Goal: Task Accomplishment & Management: Complete application form

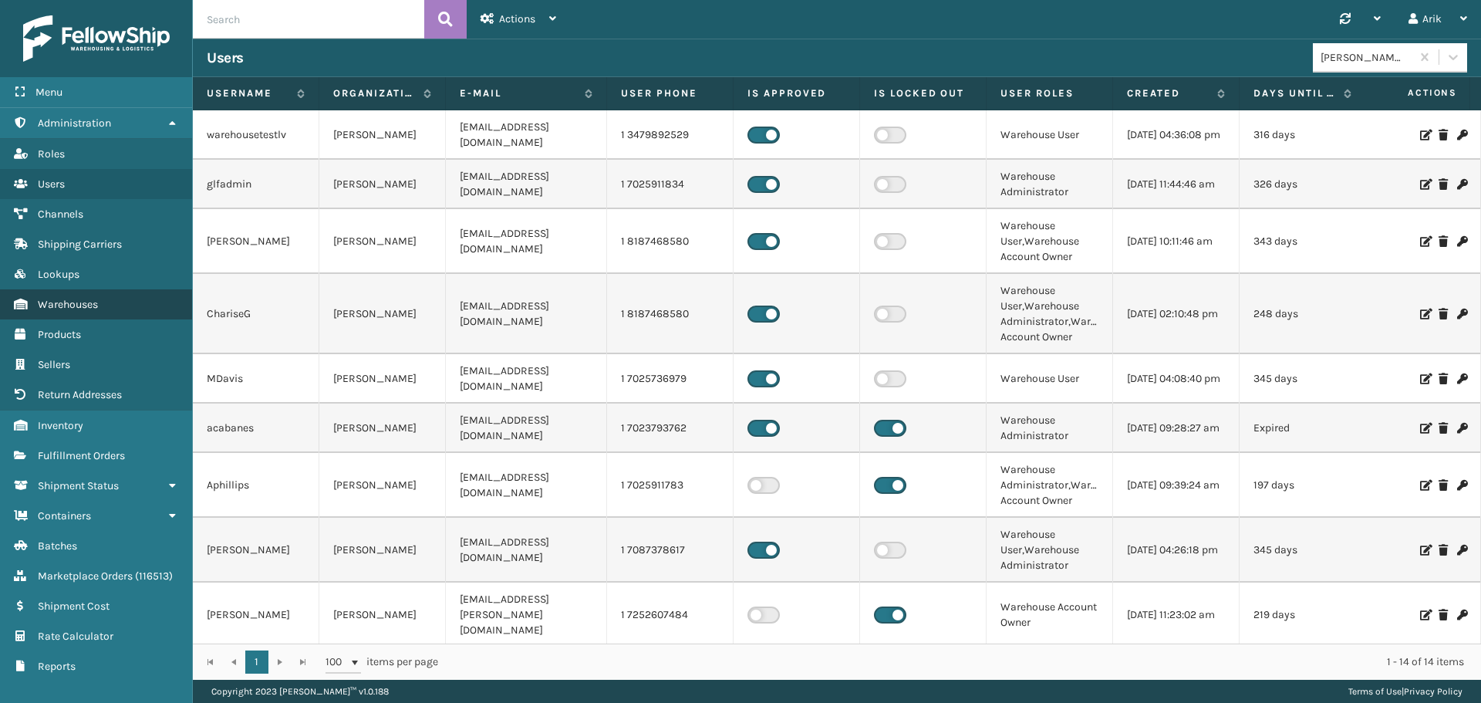
click at [85, 302] on span "Warehouses" at bounding box center [68, 304] width 60 height 13
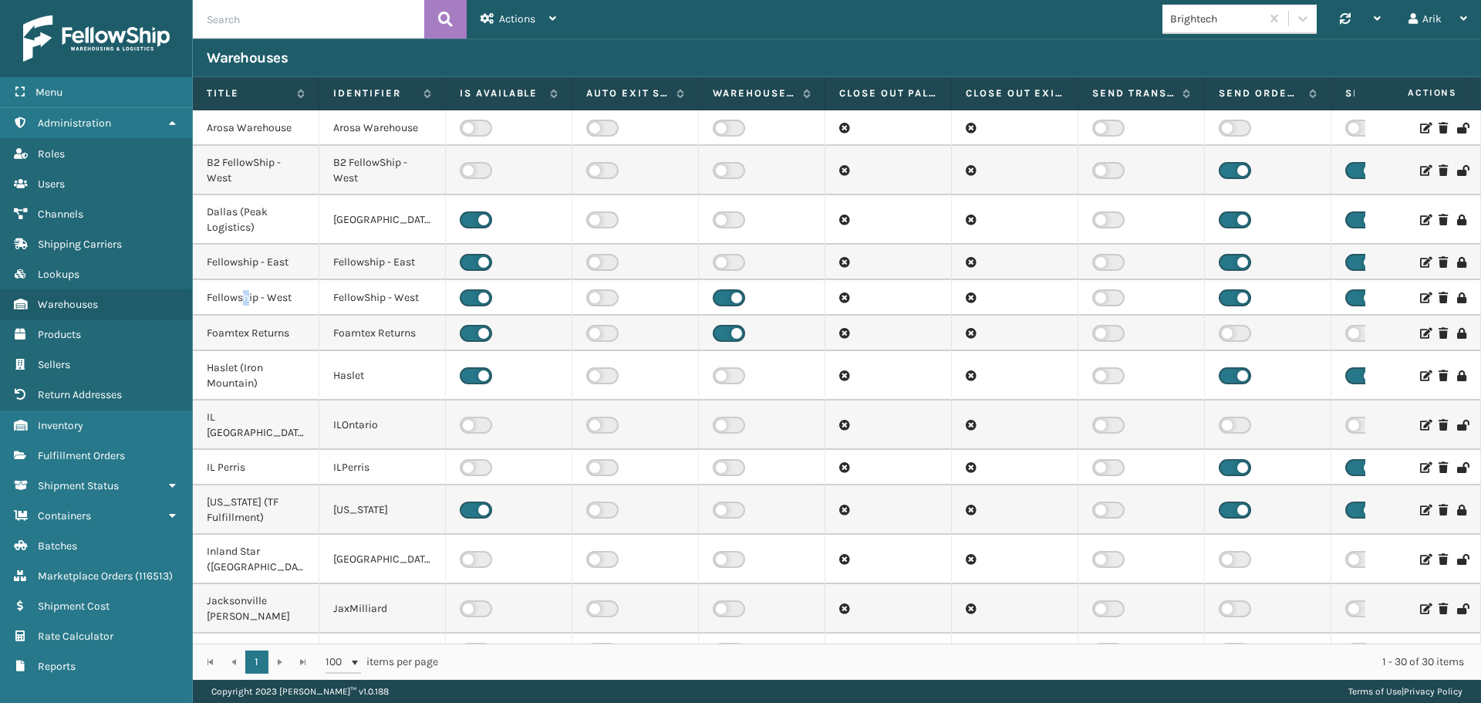
click at [244, 304] on td "Fellowship - West" at bounding box center [256, 297] width 126 height 35
click at [254, 296] on td "Fellowship - West" at bounding box center [256, 297] width 126 height 35
copy td "Fellowship - West"
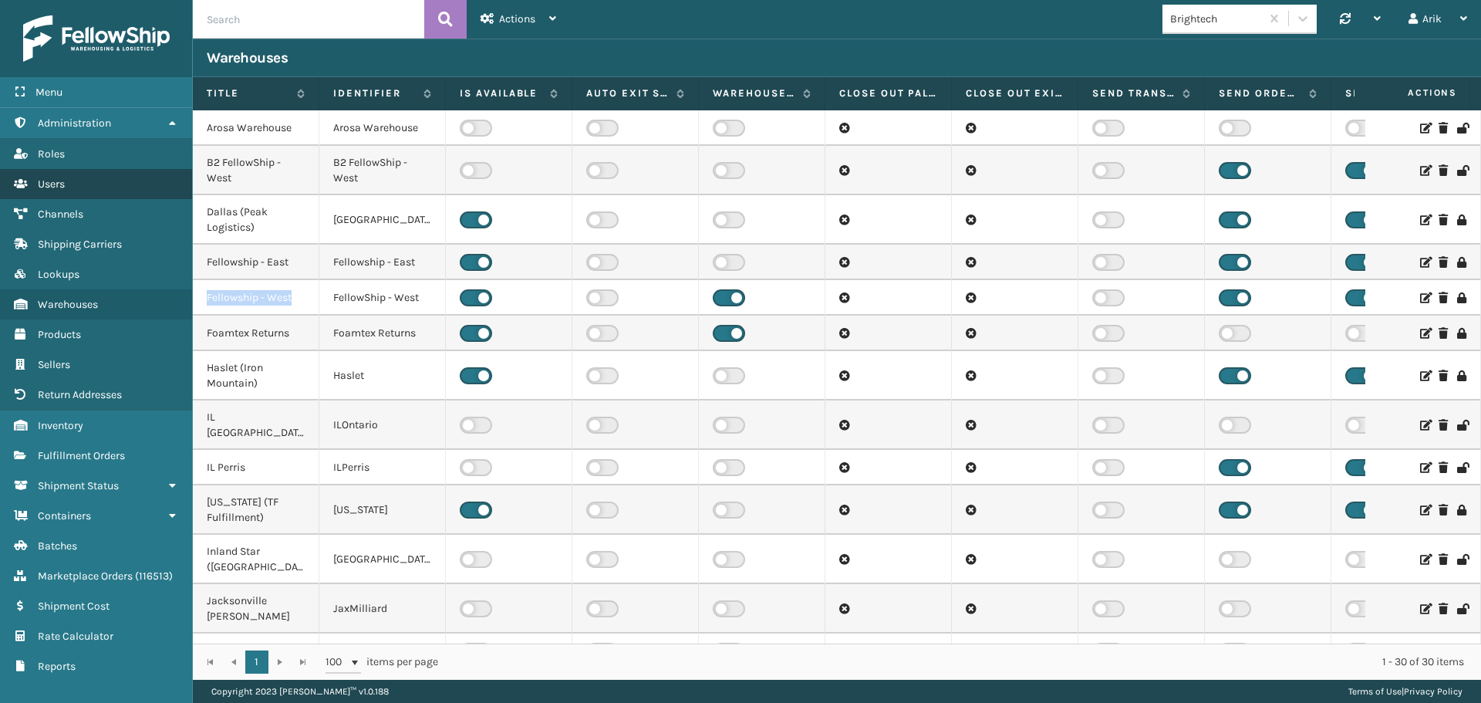
click at [56, 186] on span "Users" at bounding box center [51, 183] width 27 height 13
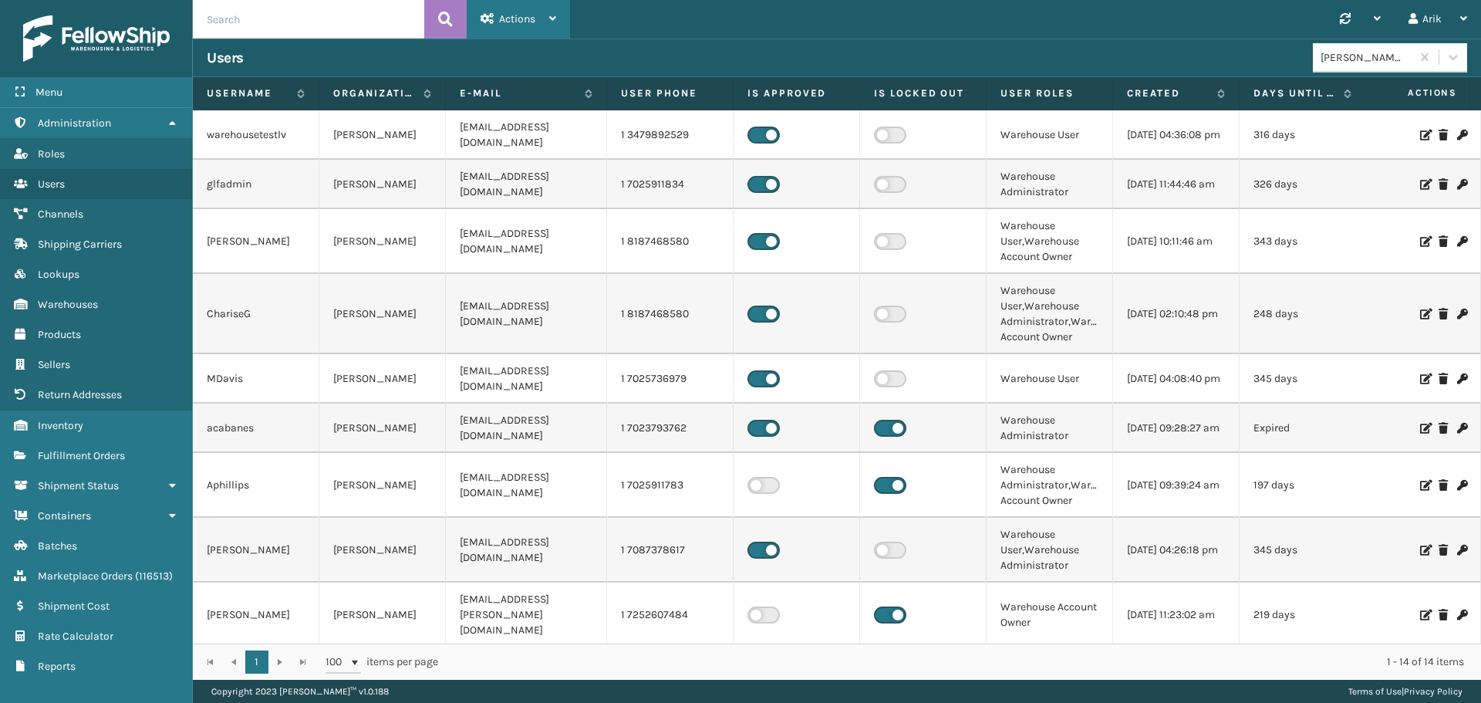
click at [531, 17] on span "Actions" at bounding box center [517, 18] width 36 height 13
click at [533, 59] on button "New User" at bounding box center [570, 59] width 207 height 40
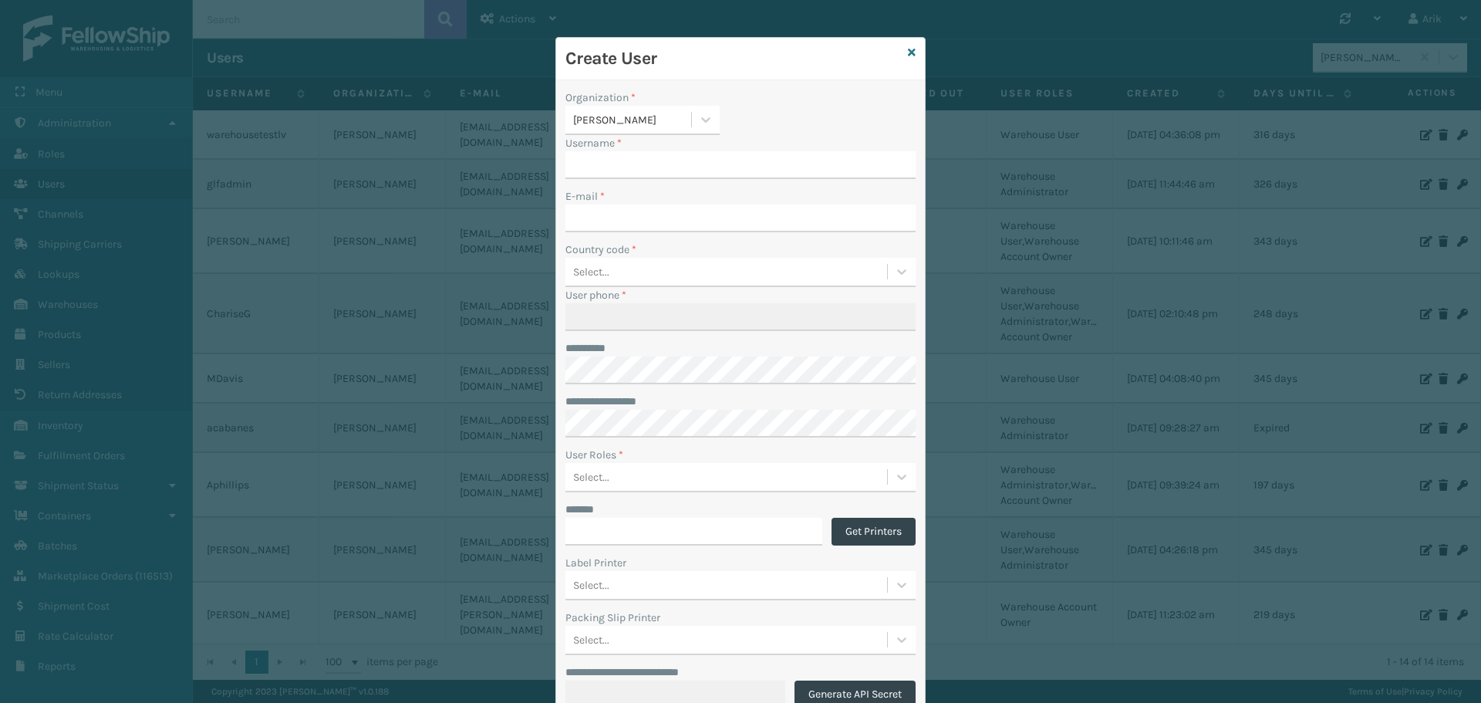
click at [616, 116] on div "[PERSON_NAME]" at bounding box center [633, 120] width 120 height 16
type input "fel"
click at [629, 215] on div "Fellowship - West" at bounding box center [642, 215] width 154 height 29
click at [585, 162] on input "Username *" at bounding box center [740, 165] width 350 height 28
click at [578, 165] on input "Username *" at bounding box center [740, 165] width 350 height 28
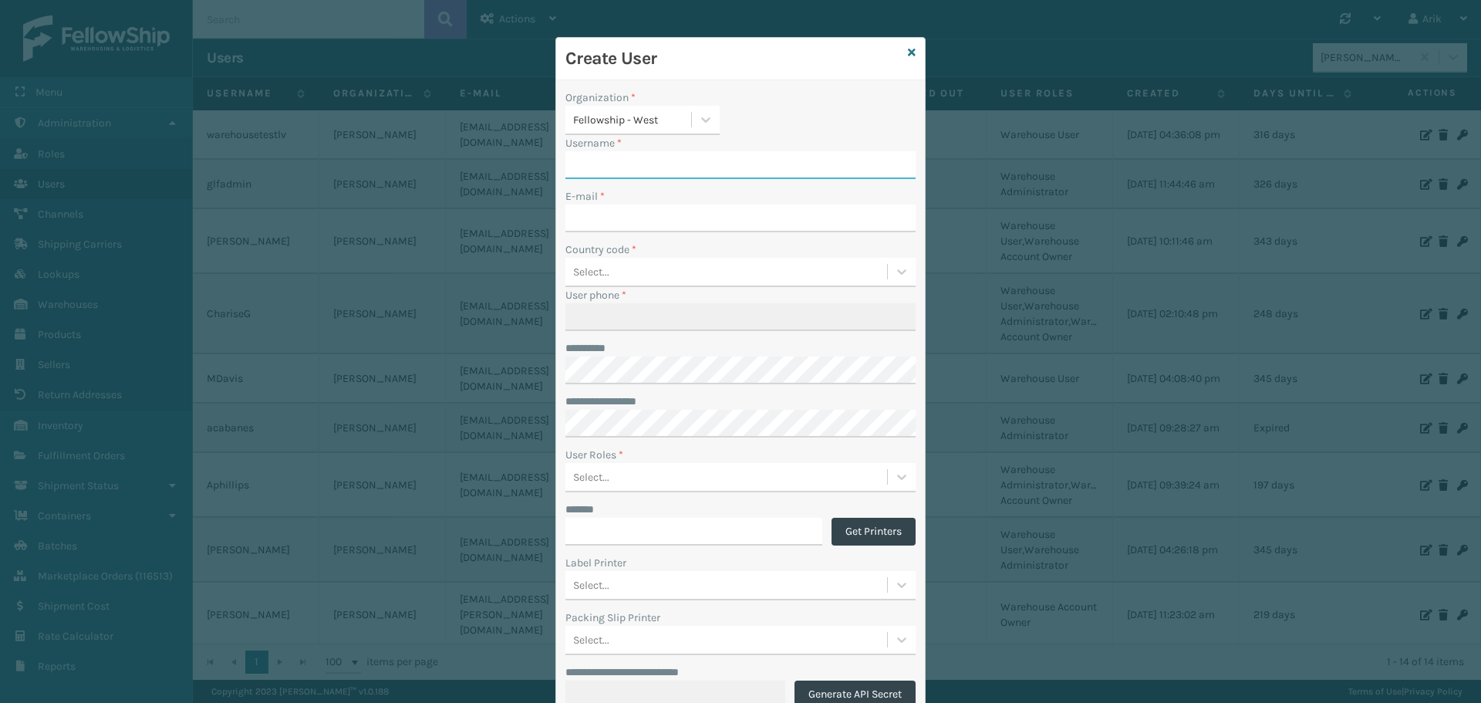
paste input "[PERSON_NAME][EMAIL_ADDRESS][DOMAIN_NAME]"
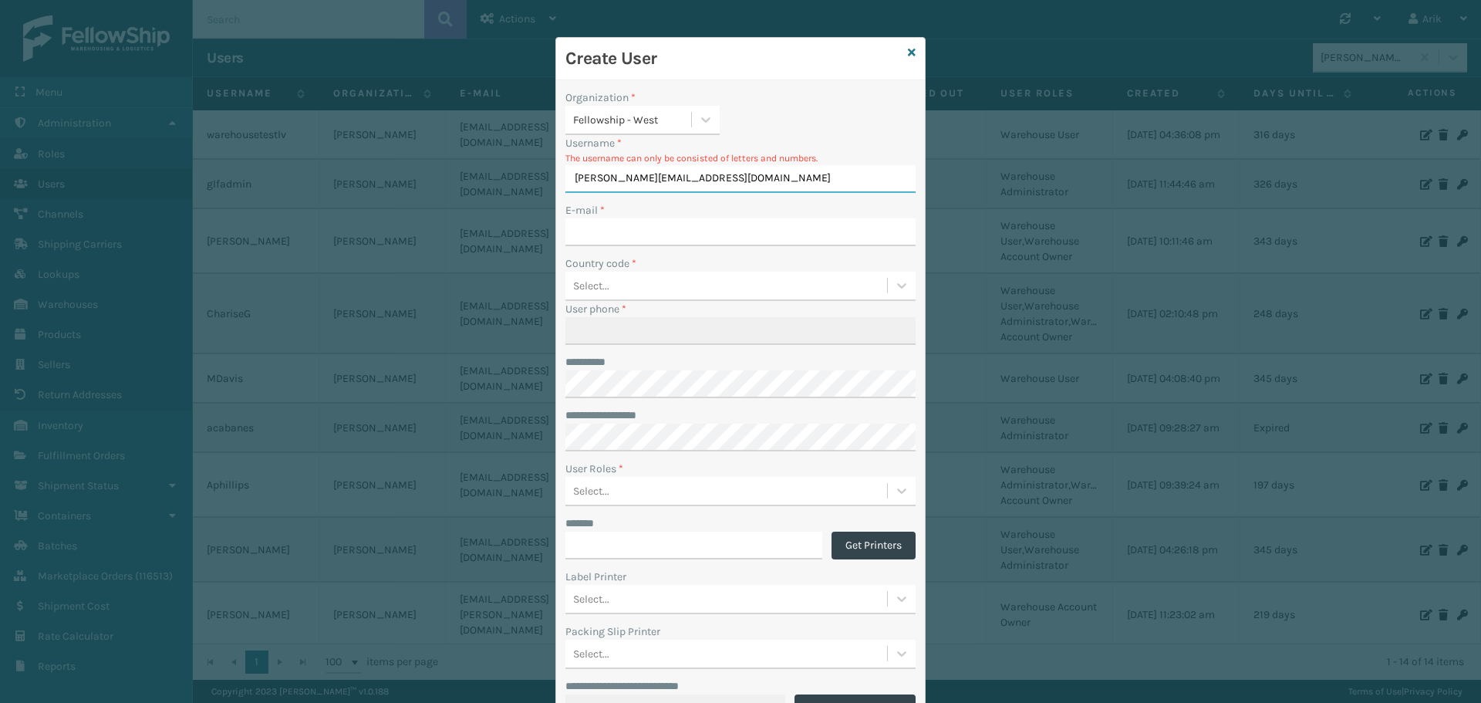
type input "[PERSON_NAME][EMAIL_ADDRESS][DOMAIN_NAME]"
click at [596, 236] on input "E-mail *" at bounding box center [740, 232] width 350 height 28
paste input "[PERSON_NAME][EMAIL_ADDRESS][DOMAIN_NAME]"
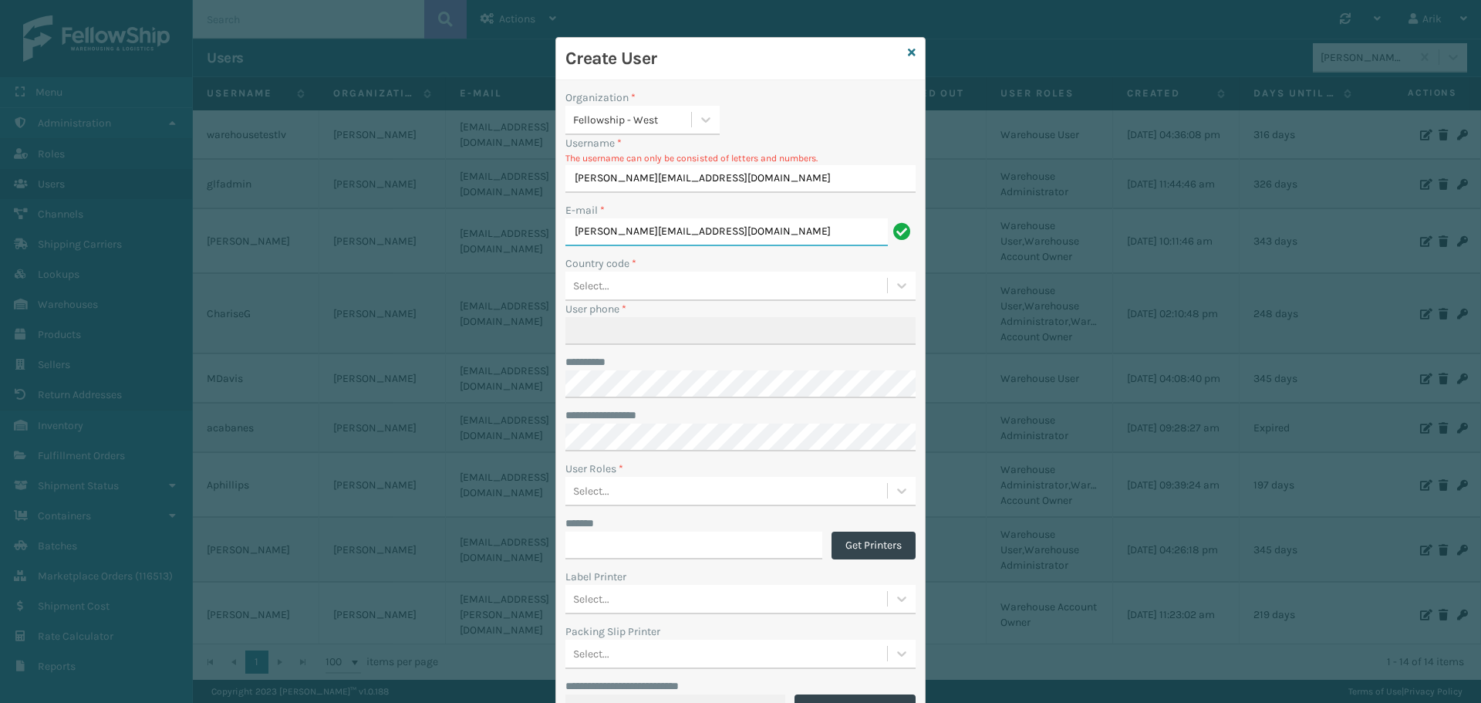
type input "[PERSON_NAME][EMAIL_ADDRESS][DOMAIN_NAME]"
drag, startPoint x: 650, startPoint y: 177, endPoint x: 461, endPoint y: 183, distance: 189.0
click at [440, 180] on div "**********" at bounding box center [740, 351] width 1481 height 703
click at [635, 179] on input "[DOMAIN_NAME]" at bounding box center [740, 179] width 350 height 28
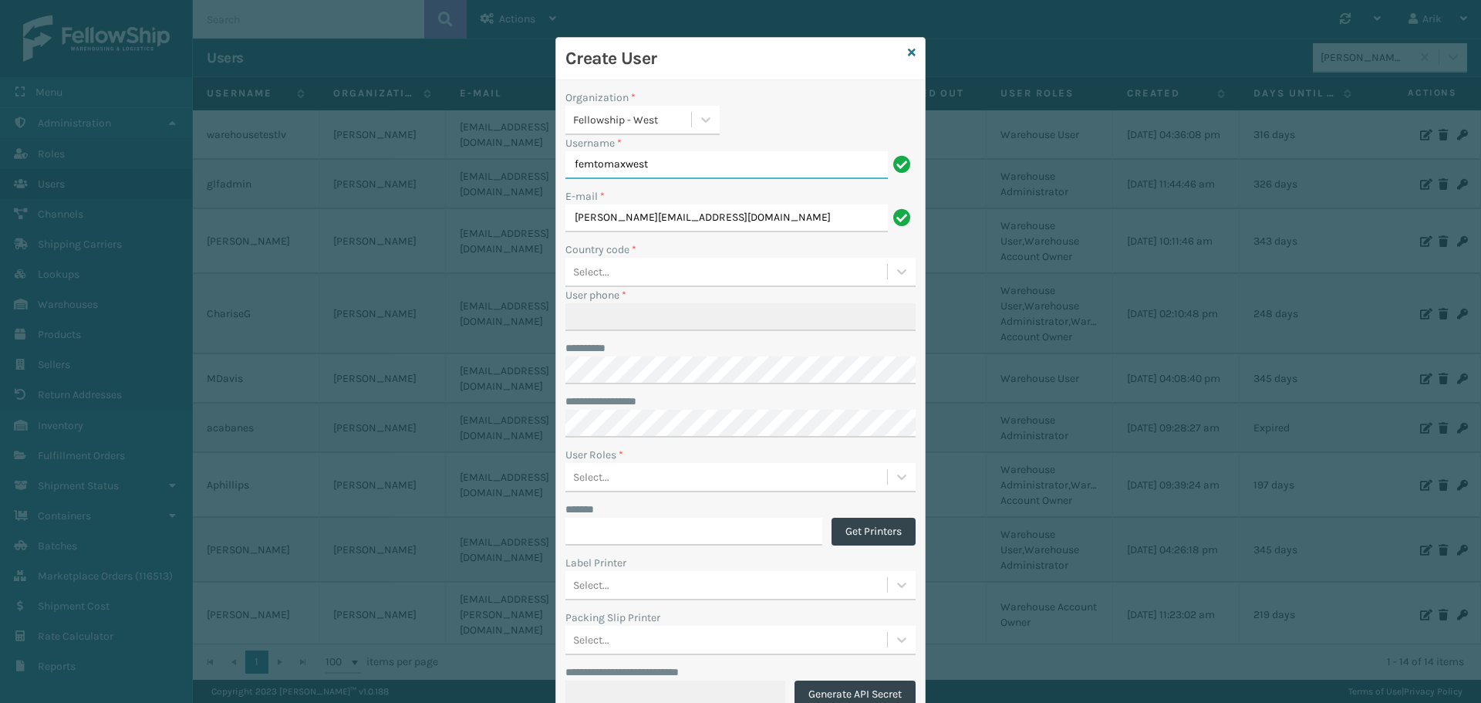
type input "femtomaxwest"
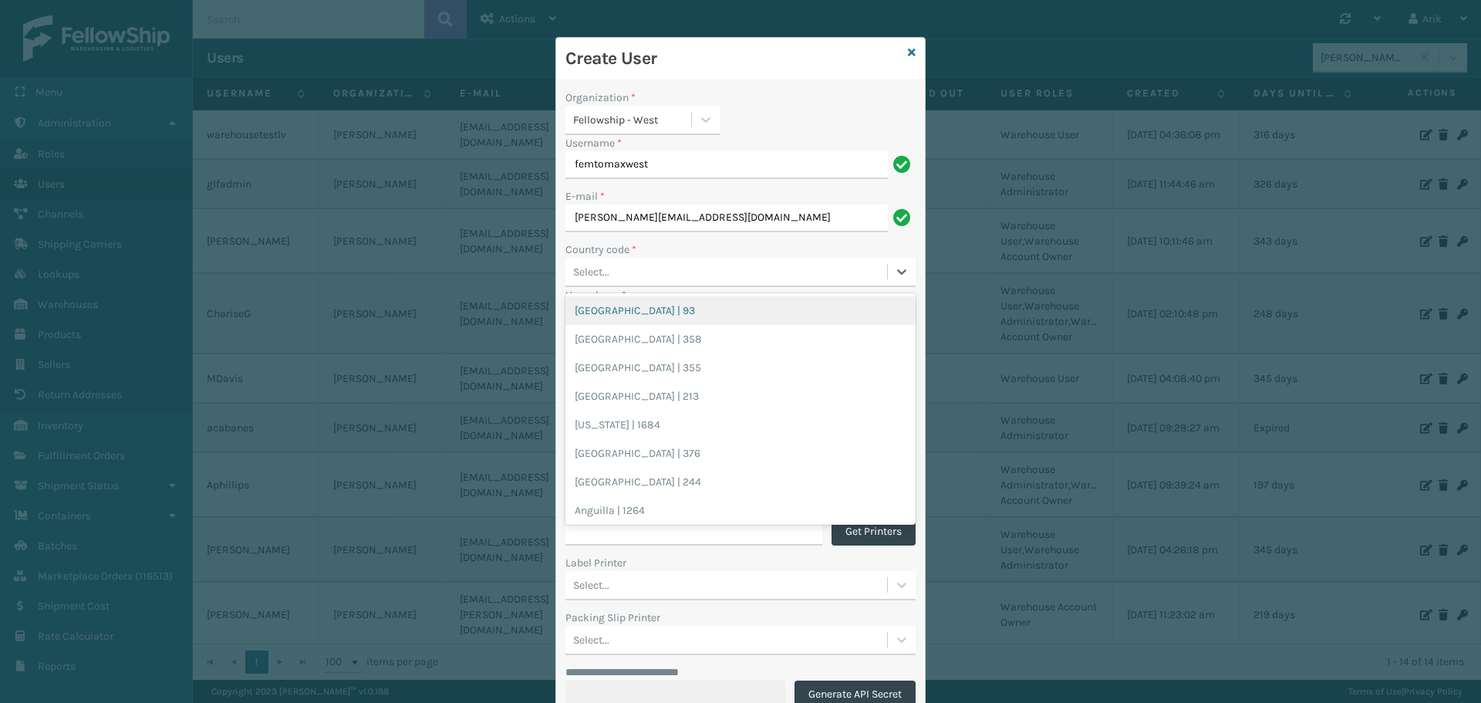
click at [620, 276] on div "Select..." at bounding box center [726, 271] width 322 height 25
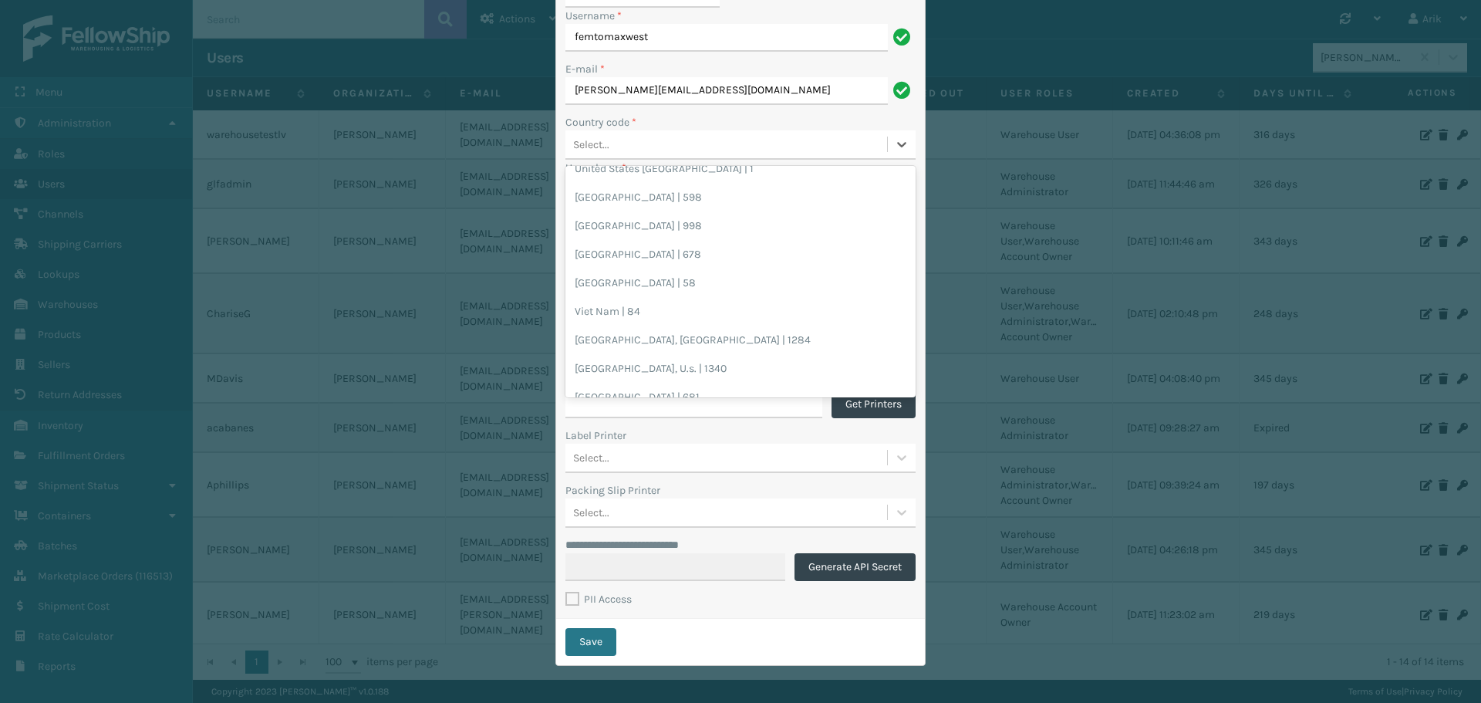
scroll to position [6658, 0]
click at [629, 180] on div "[GEOGRAPHIC_DATA] | 1" at bounding box center [740, 174] width 350 height 29
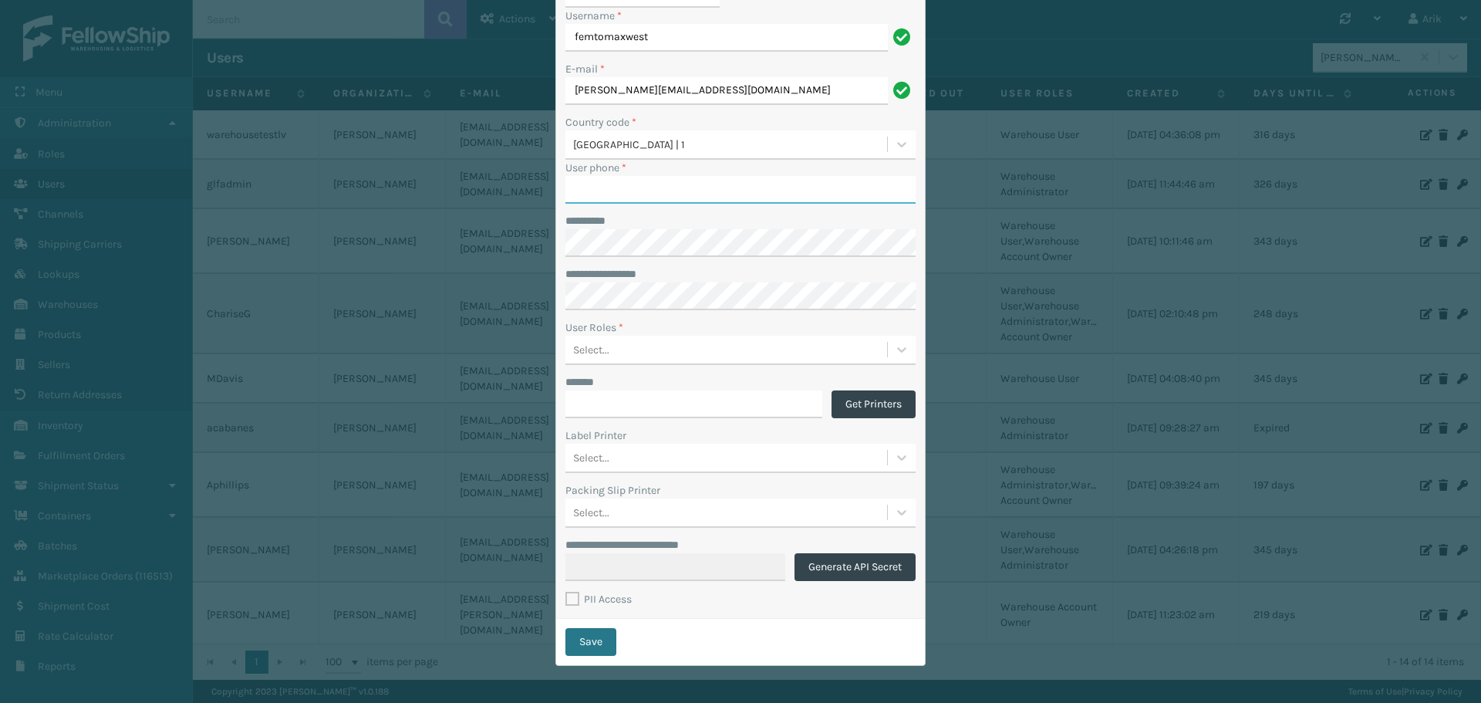
click at [585, 185] on input "User phone *" at bounding box center [740, 190] width 350 height 28
paste input "[PHONE_NUMBER]"
type input "4085921114"
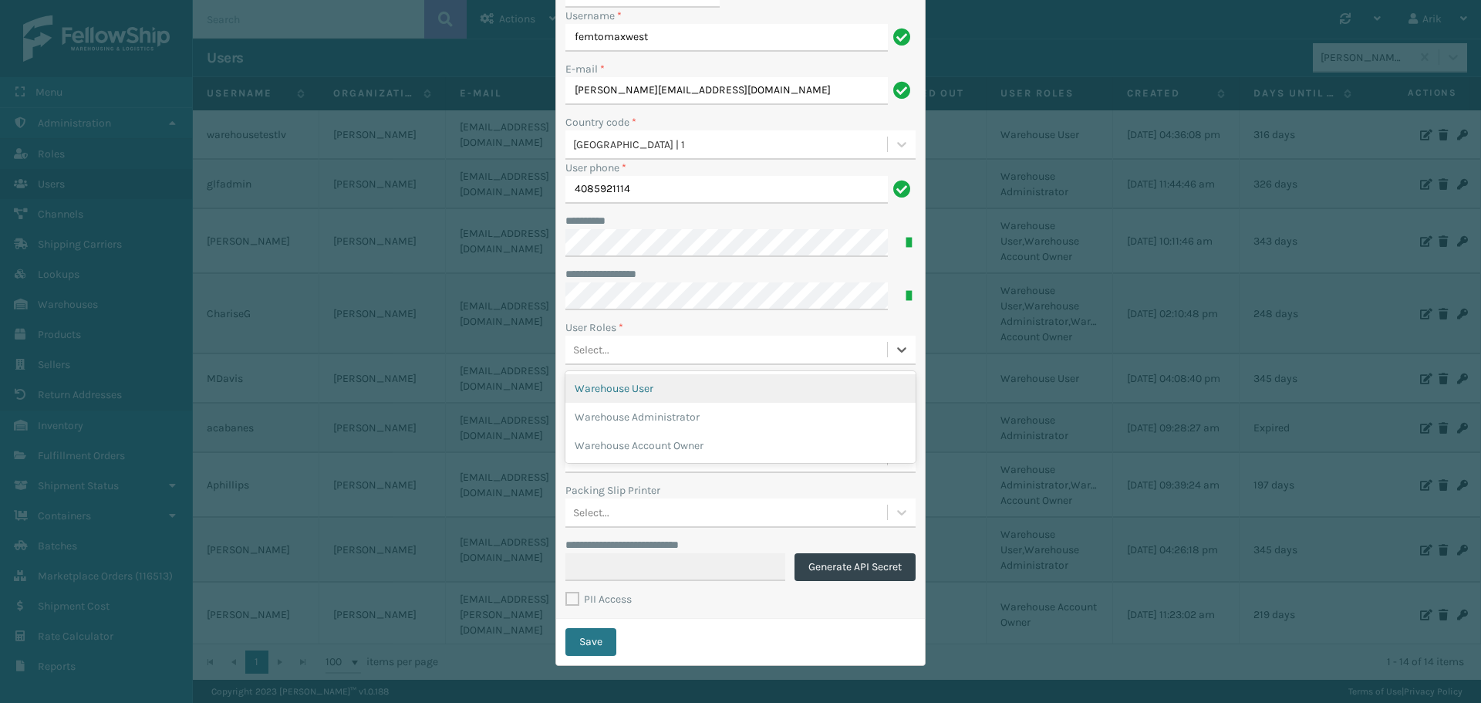
click at [597, 349] on div "Select..." at bounding box center [591, 350] width 36 height 16
click at [626, 385] on div "Warehouse User" at bounding box center [740, 388] width 350 height 29
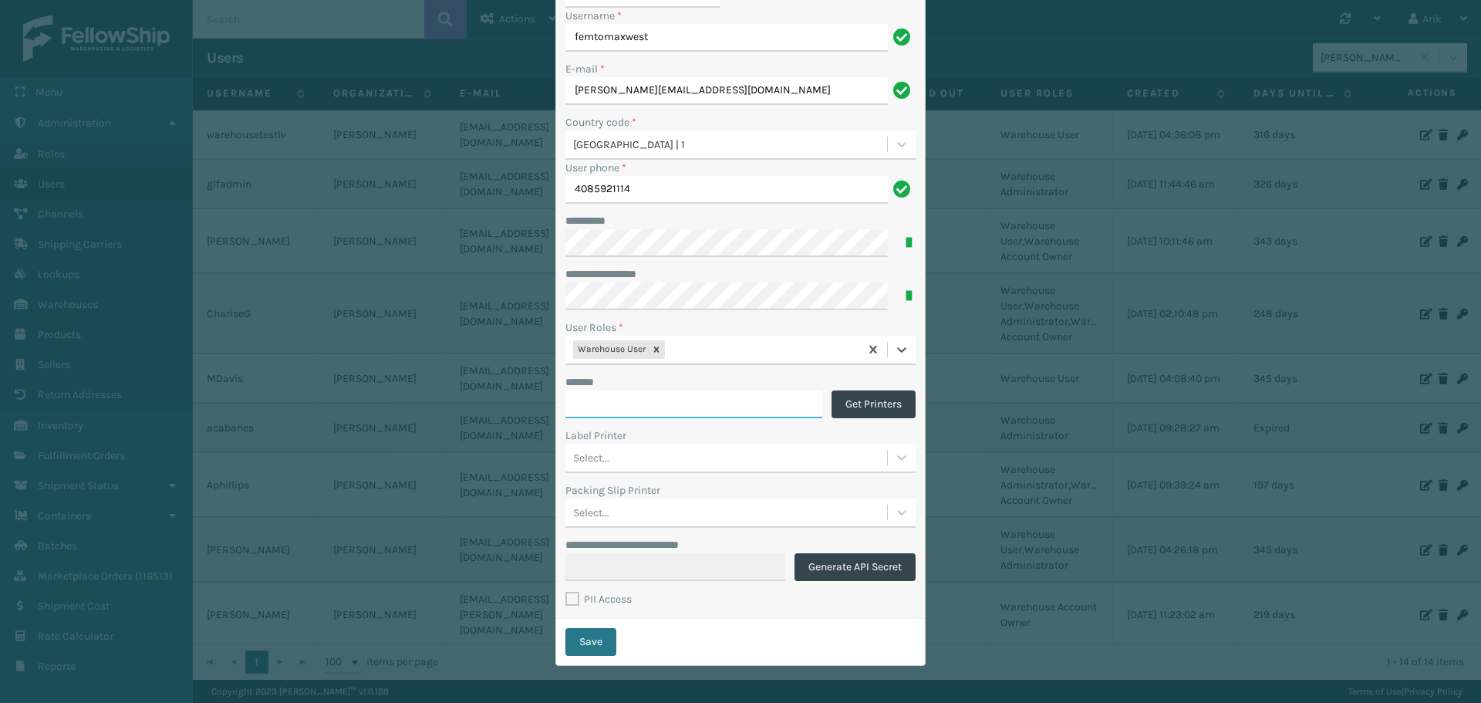
click at [617, 400] on input "*******" at bounding box center [693, 404] width 257 height 28
click at [694, 358] on div "Warehouse User" at bounding box center [712, 349] width 294 height 25
click at [663, 382] on div "Warehouse Administrator" at bounding box center [740, 388] width 350 height 29
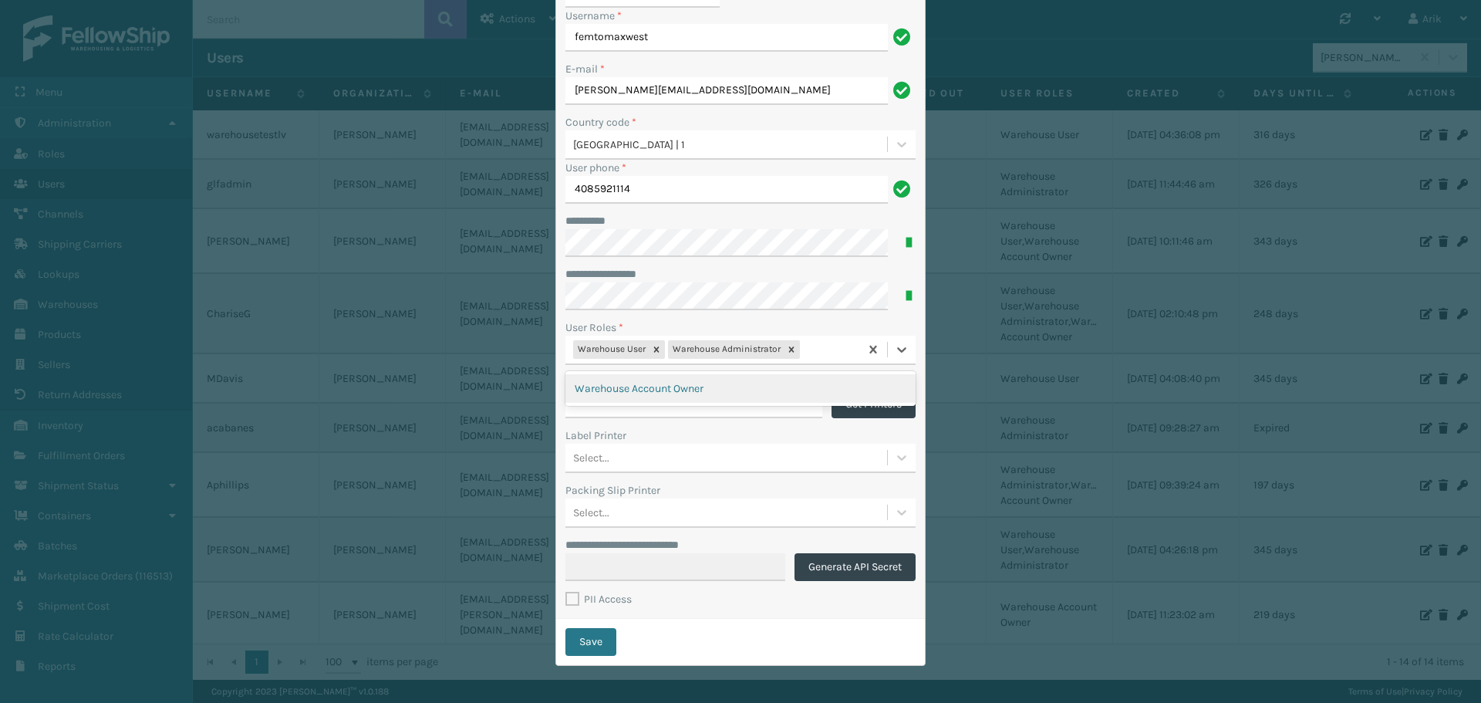
click at [811, 348] on div "Warehouse User Warehouse Administrator" at bounding box center [712, 349] width 294 height 25
click at [788, 350] on icon at bounding box center [791, 349] width 11 height 11
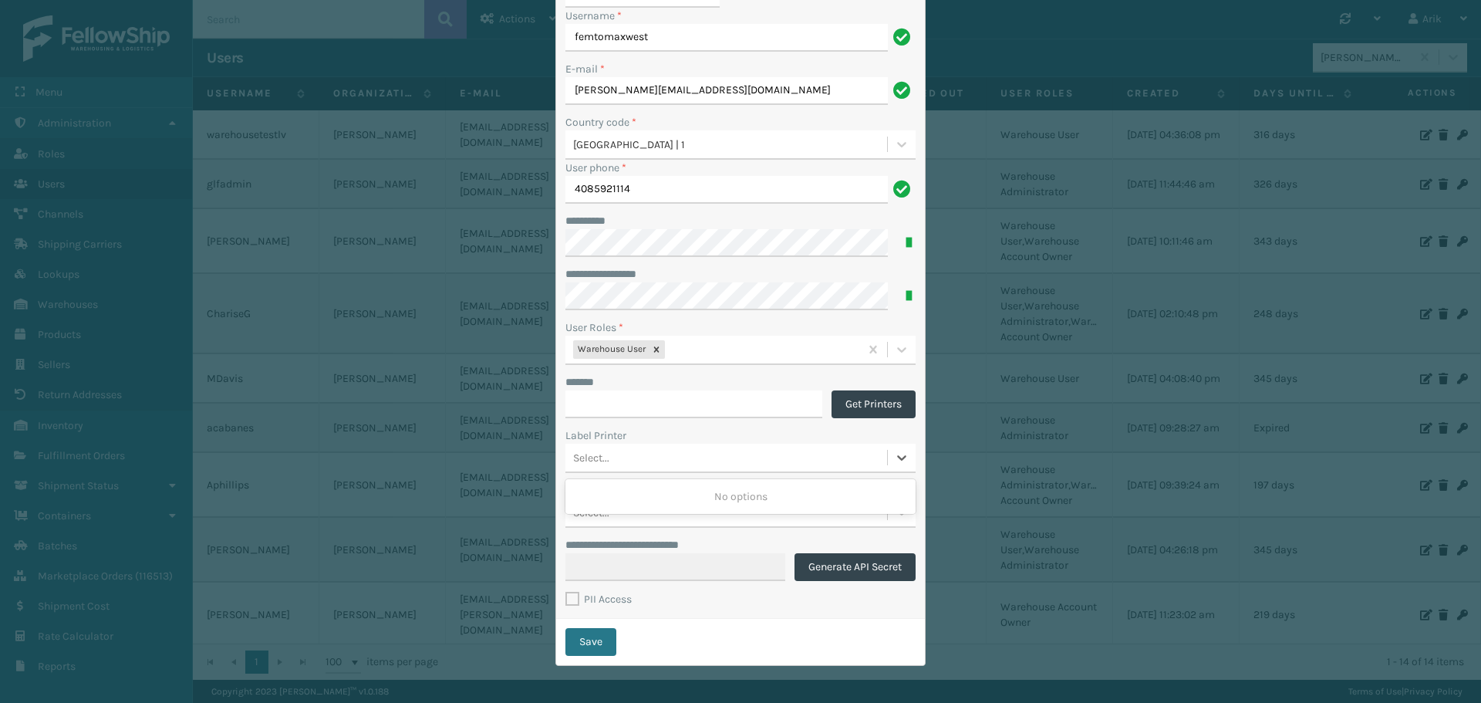
click at [706, 466] on div "Select..." at bounding box center [726, 457] width 322 height 25
click at [828, 568] on button "Generate API Secret" at bounding box center [854, 567] width 121 height 28
type input "**********"
click at [654, 516] on div "Select..." at bounding box center [726, 512] width 322 height 25
click at [738, 626] on div "Save" at bounding box center [740, 642] width 369 height 46
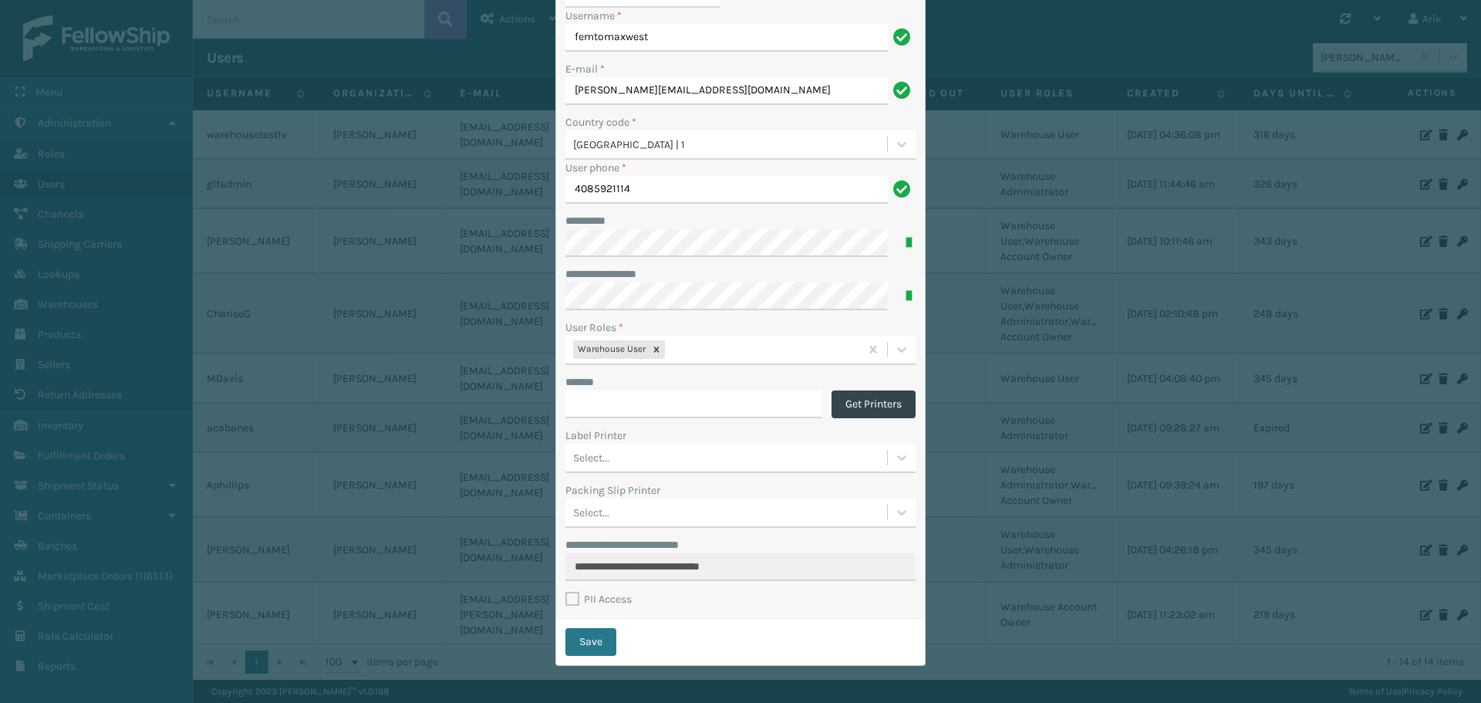
click at [566, 598] on label "PII Access" at bounding box center [598, 598] width 66 height 13
click at [566, 598] on input "PII Access" at bounding box center [565, 595] width 1 height 10
checkbox input "true"
click at [589, 636] on button "Save" at bounding box center [590, 642] width 51 height 28
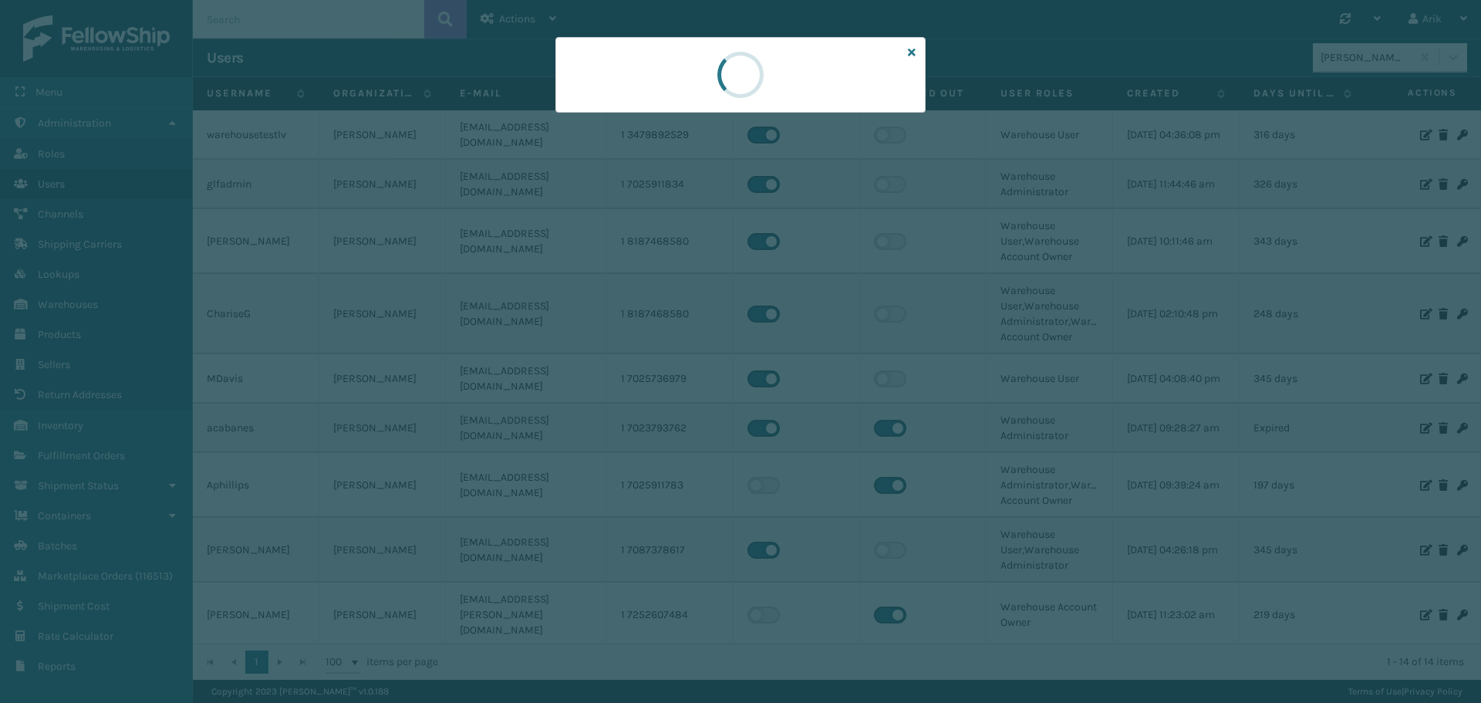
scroll to position [0, 0]
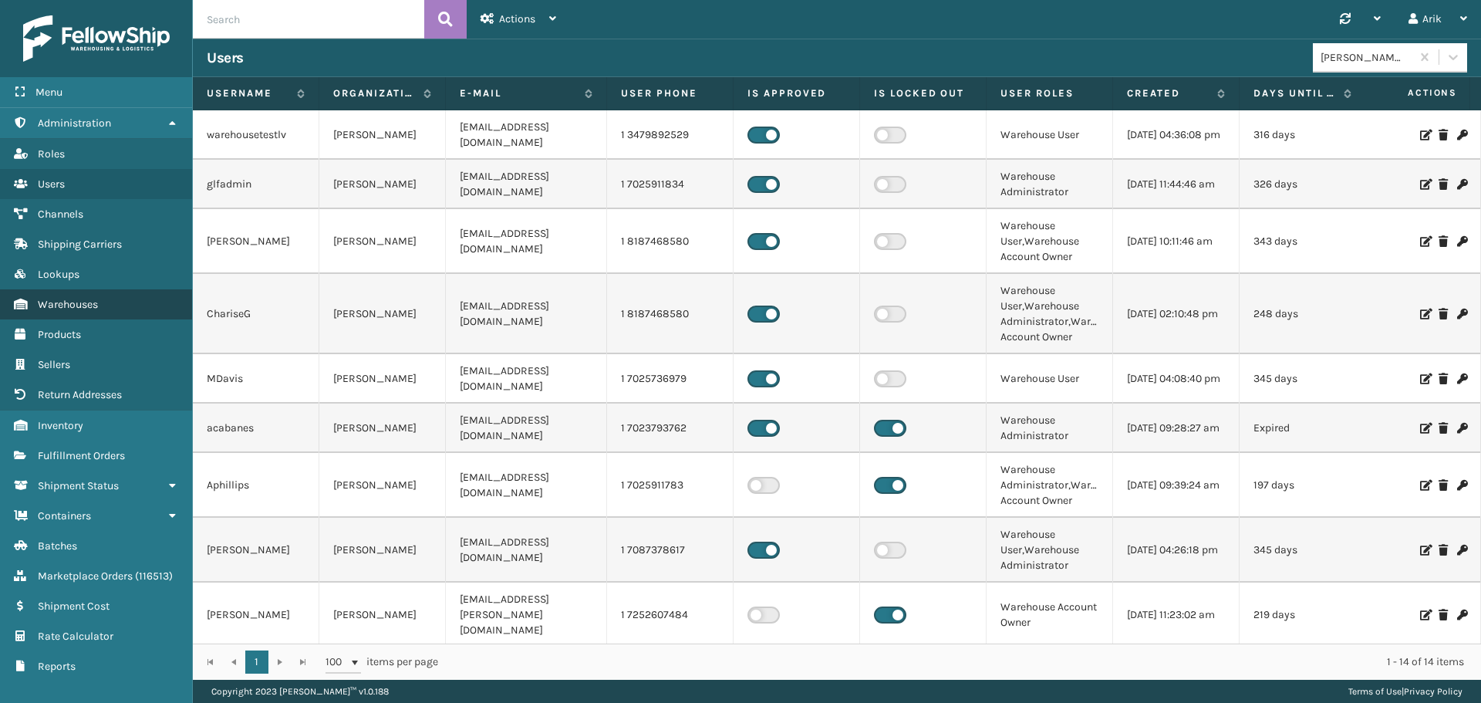
click at [81, 305] on span "Warehouses" at bounding box center [68, 304] width 60 height 13
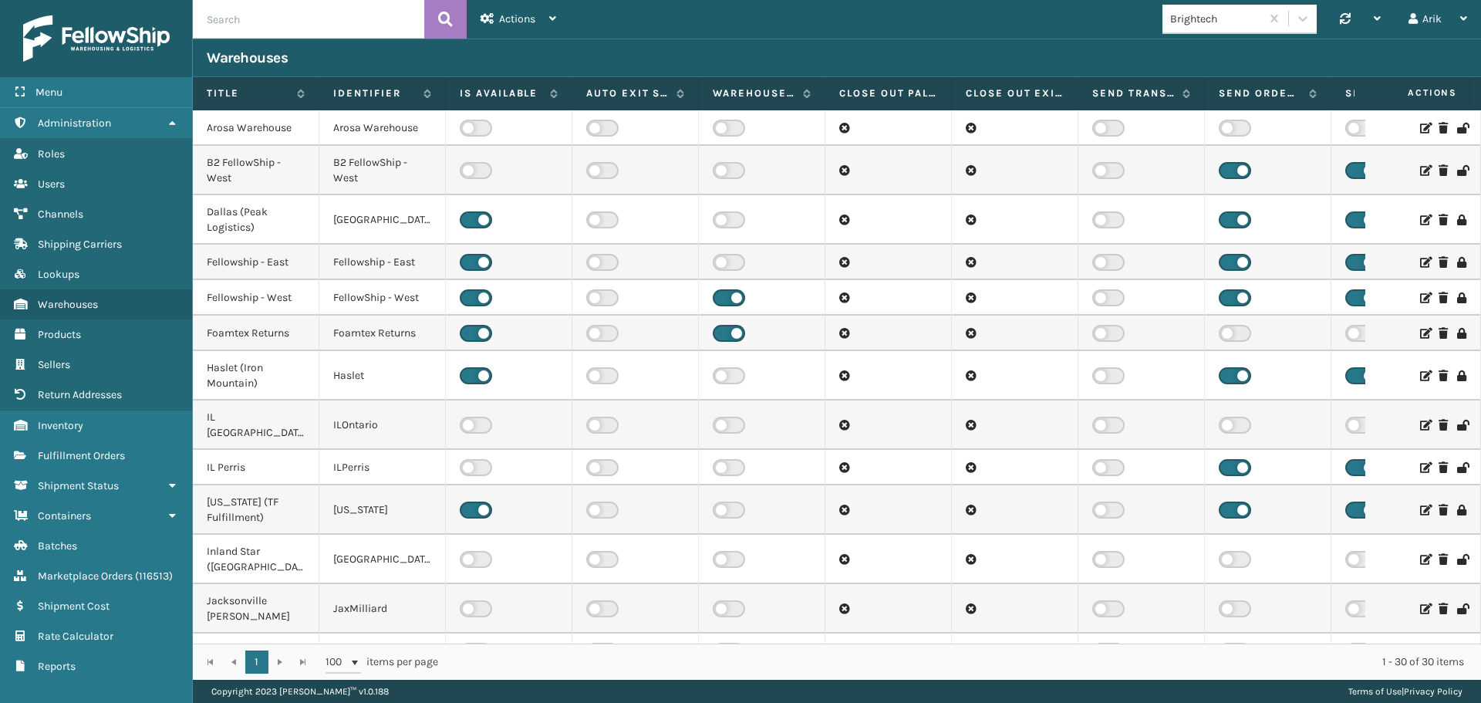
click at [1420, 296] on icon at bounding box center [1424, 297] width 9 height 11
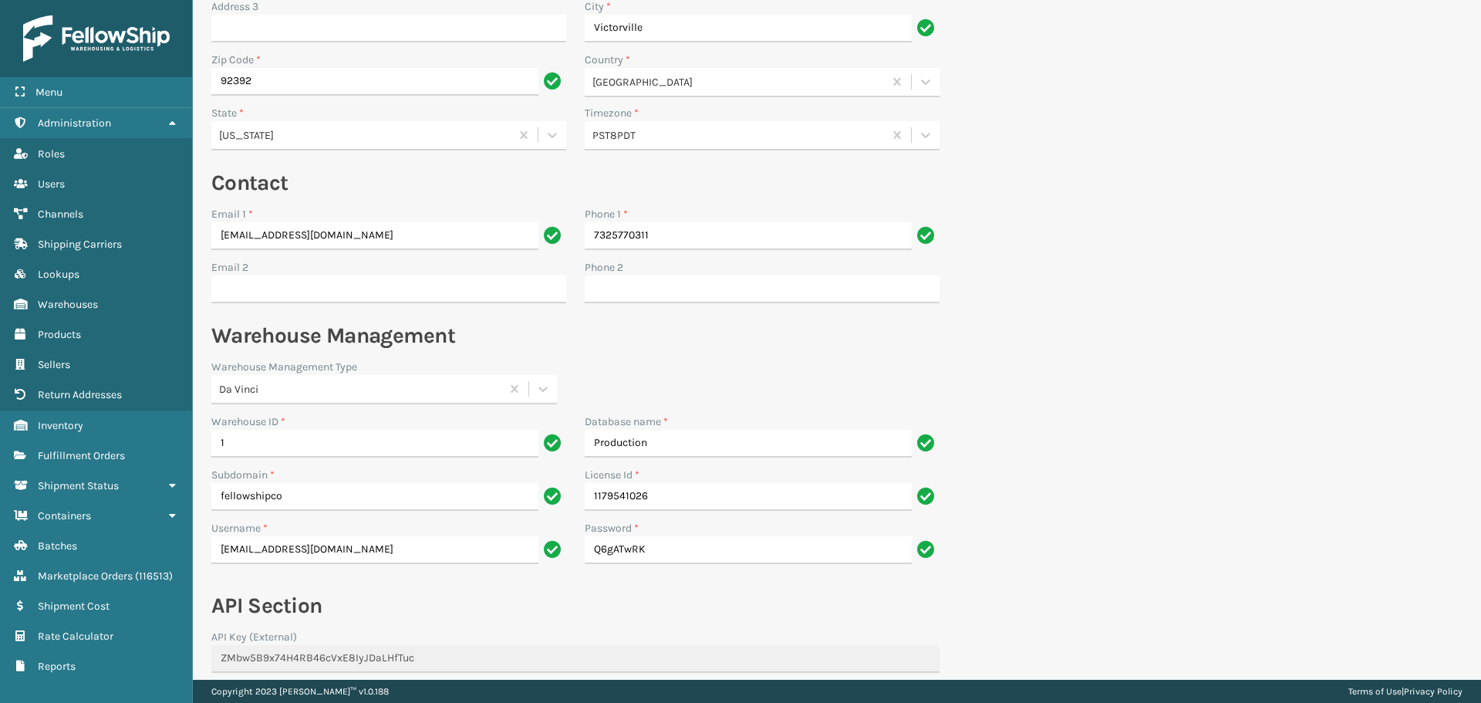
scroll to position [535, 0]
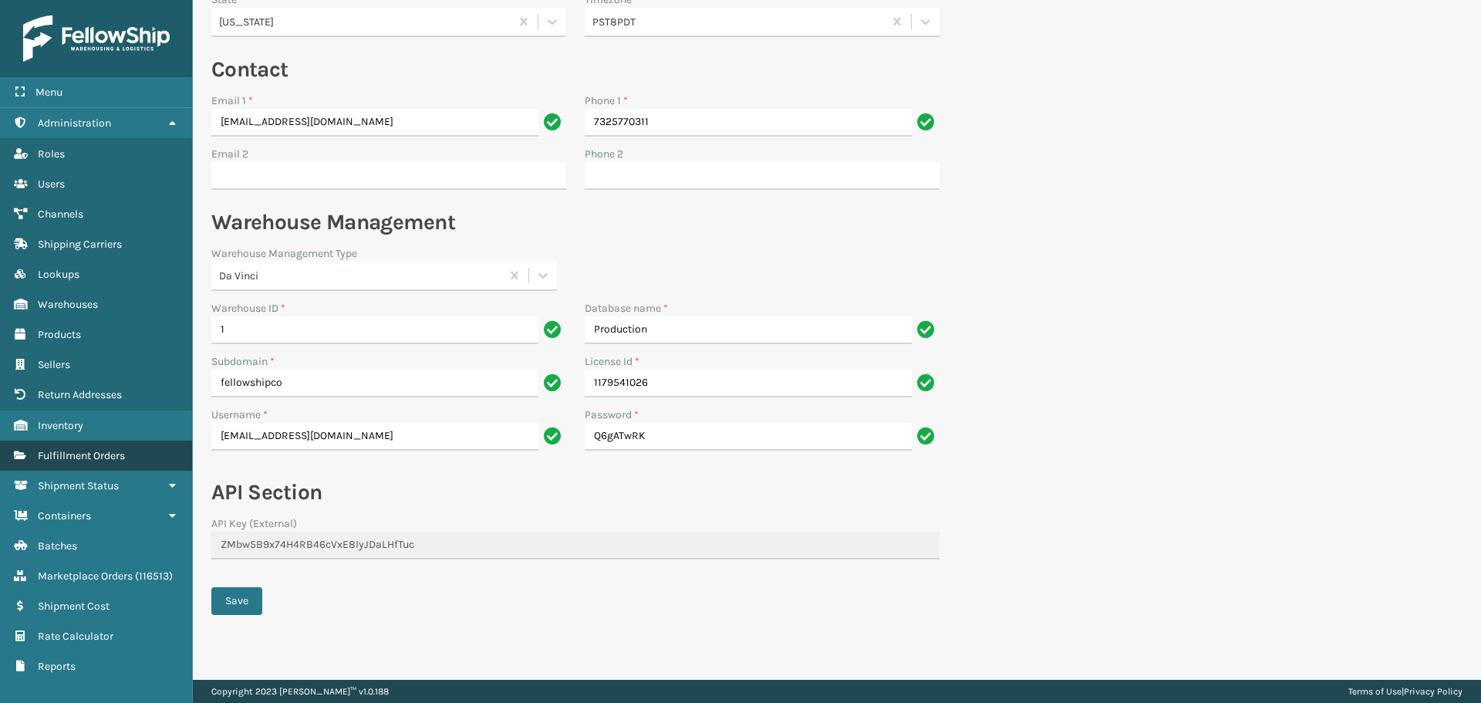
click at [56, 454] on span "Fulfillment Orders" at bounding box center [81, 455] width 87 height 13
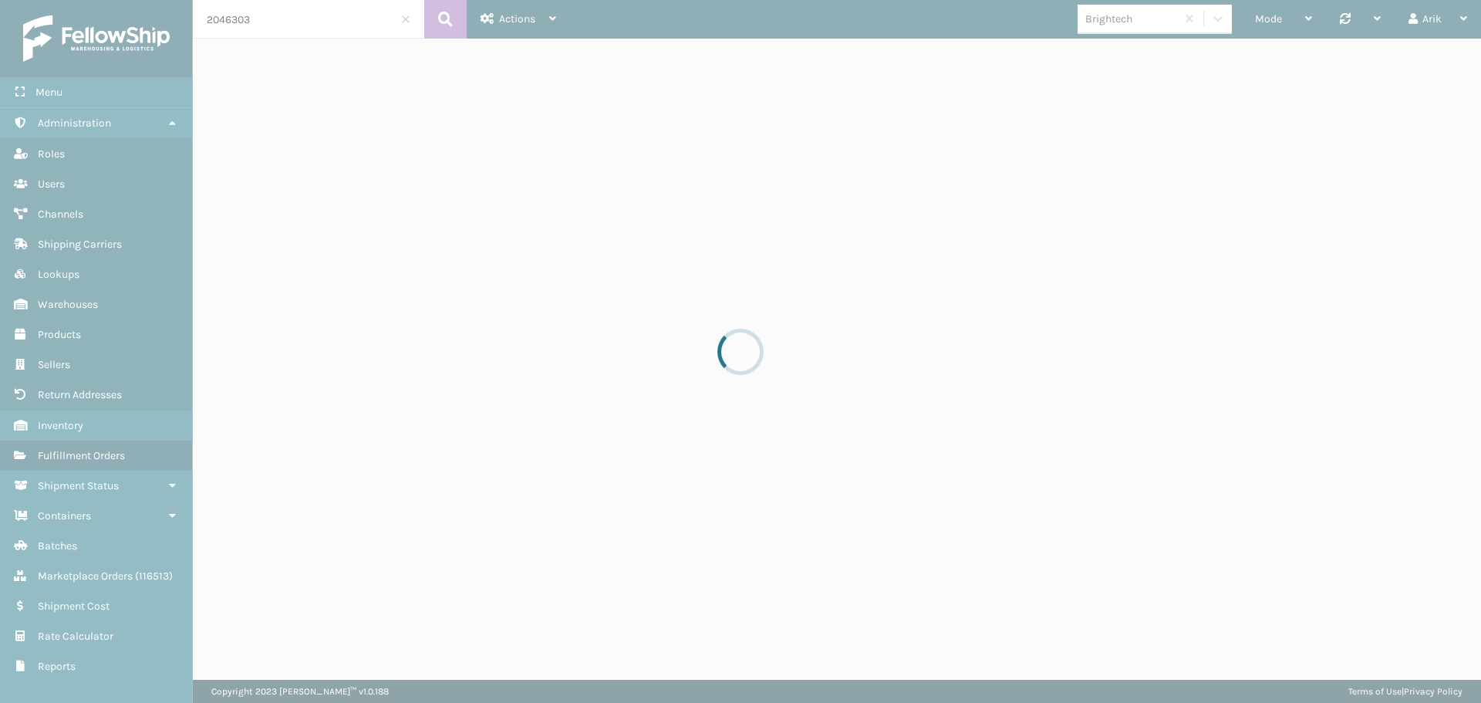
click at [85, 569] on div at bounding box center [740, 351] width 1481 height 703
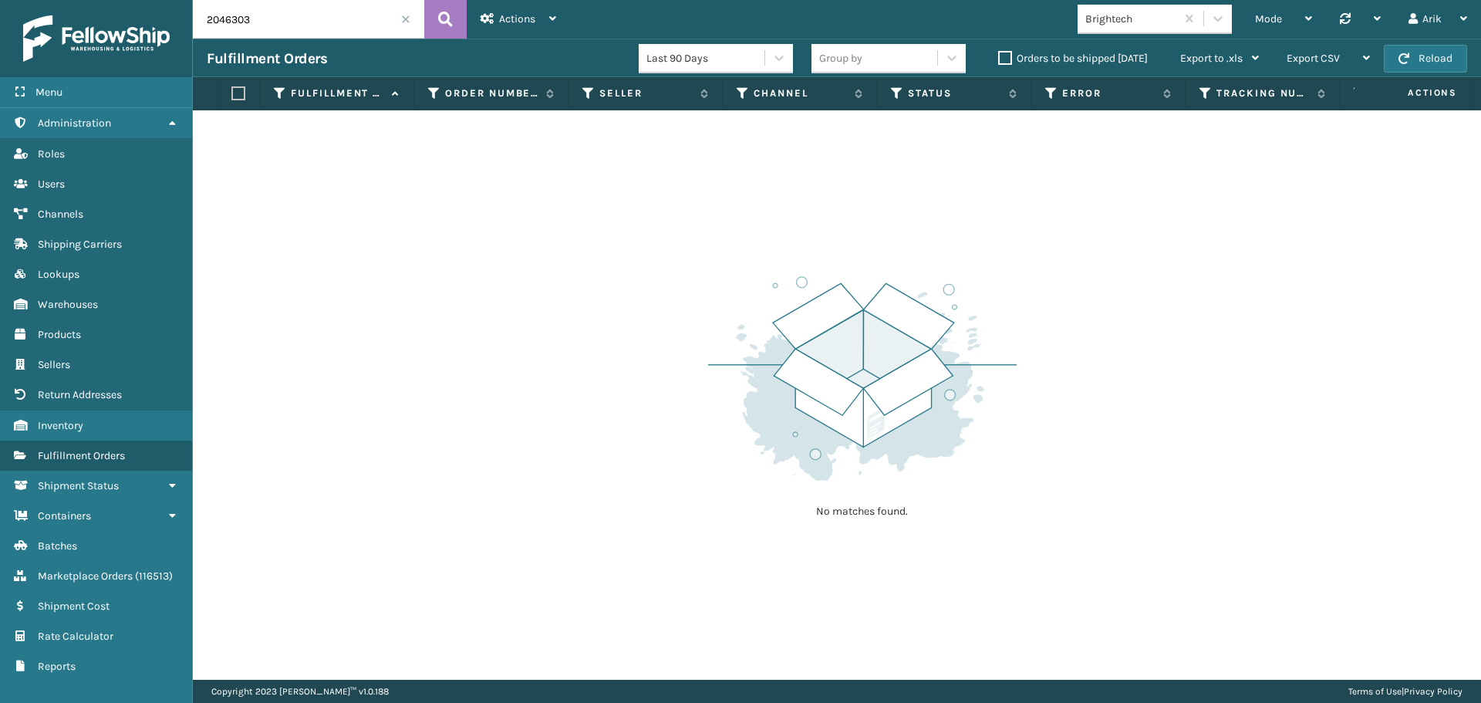
click at [233, 24] on input "2046303" at bounding box center [308, 19] width 231 height 39
paste input "SA530539"
type input "SA530539"
click at [278, 22] on input "SA530539" at bounding box center [308, 19] width 231 height 39
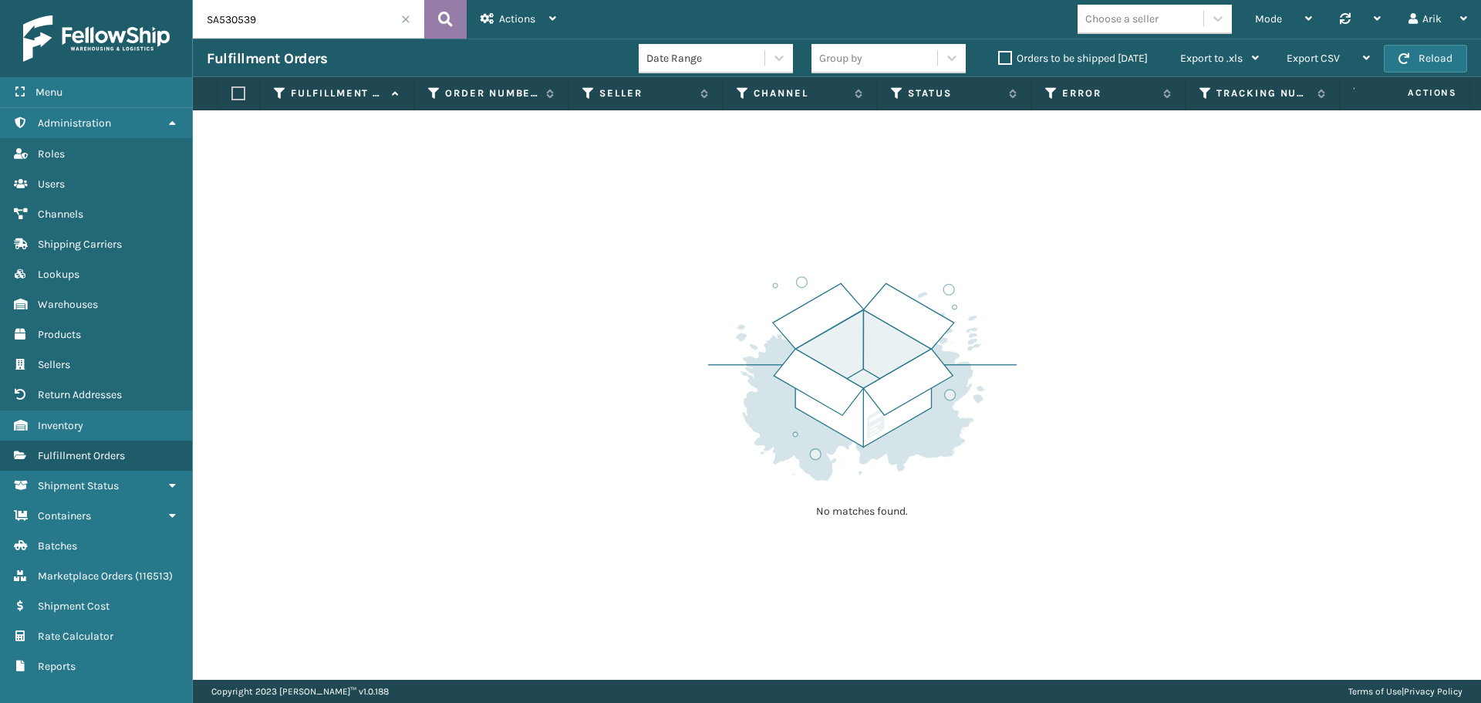
click at [436, 12] on button at bounding box center [445, 19] width 42 height 39
